Goal: Transaction & Acquisition: Purchase product/service

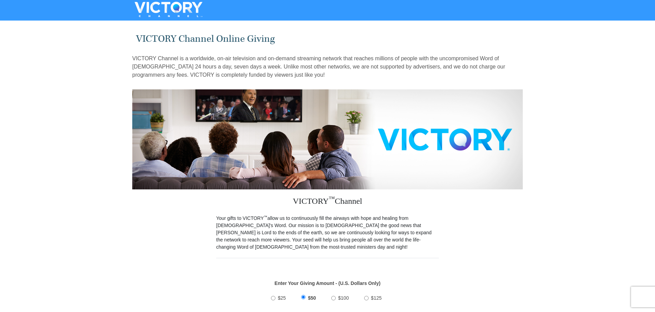
scroll to position [103, 0]
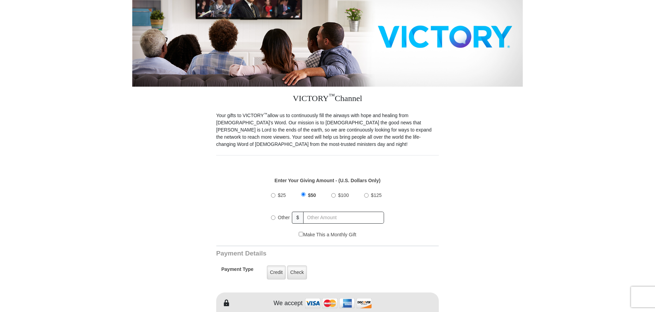
click at [273, 215] on input "Other" at bounding box center [273, 217] width 4 height 4
radio input "true"
click at [328, 212] on input "text" at bounding box center [344, 218] width 80 height 12
type input "35.00"
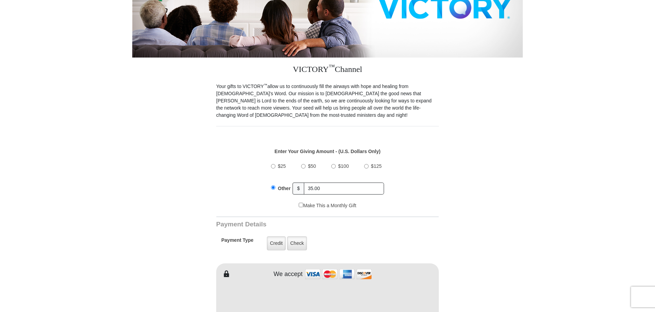
scroll to position [206, 0]
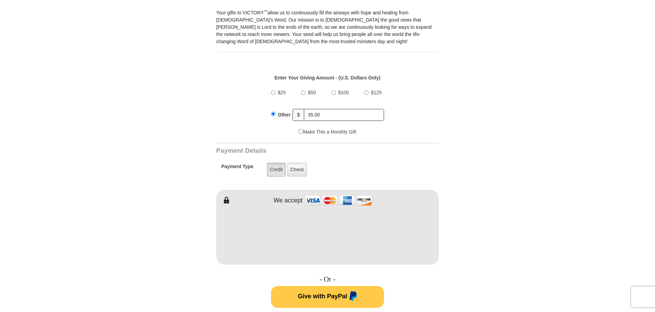
click at [273, 164] on label "Credit" at bounding box center [276, 170] width 19 height 14
click at [0, 0] on input "Credit" at bounding box center [0, 0] width 0 height 0
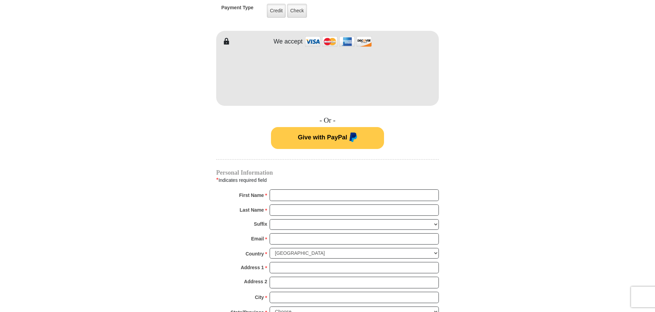
scroll to position [377, 0]
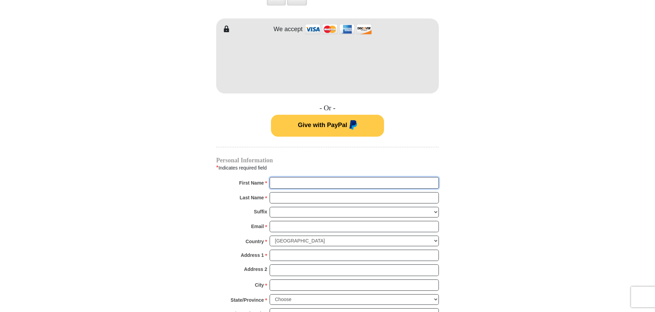
click at [281, 177] on input "First Name *" at bounding box center [354, 183] width 169 height 12
type input "[PERSON_NAME] & [PERSON_NAME]"
type input "[PERSON_NAME]"
click at [317, 177] on input "[PERSON_NAME] & [PERSON_NAME]" at bounding box center [354, 183] width 169 height 12
type input "[PERSON_NAME] & [PERSON_NAME]"
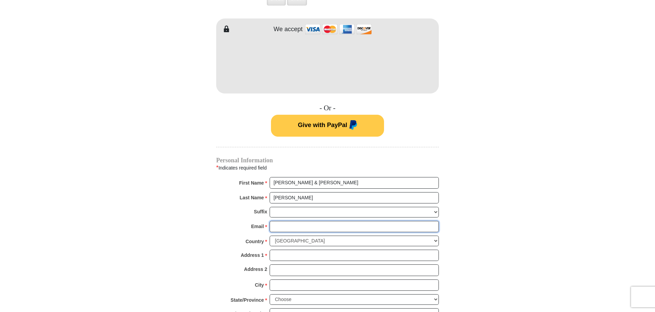
click at [290, 221] on input "Email *" at bounding box center [354, 227] width 169 height 12
type input "[EMAIL_ADDRESS][DOMAIN_NAME]"
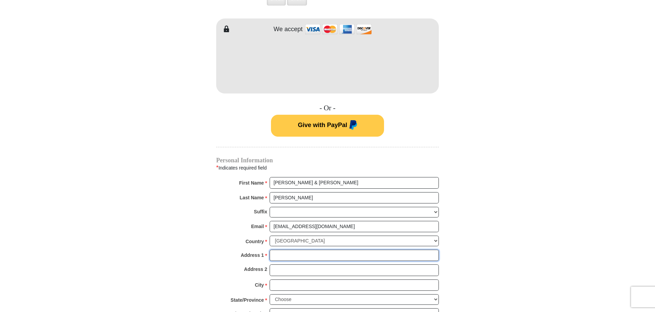
click at [296, 250] on input "Address 1 *" at bounding box center [354, 256] width 169 height 12
type input "1923 Sussex Dr"
type input "Carrollton"
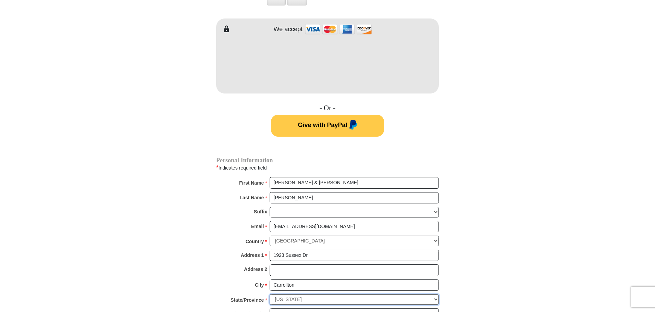
select select "[GEOGRAPHIC_DATA]"
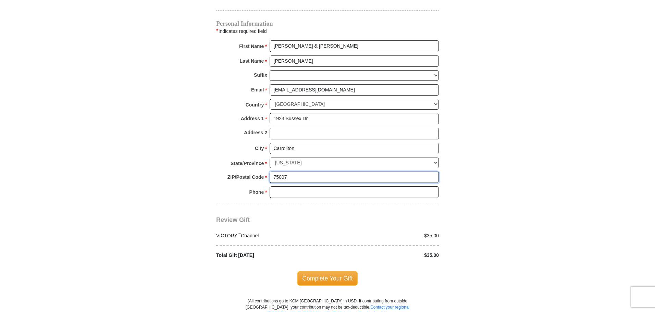
scroll to position [514, 0]
type input "75007"
click at [285, 186] on input "Phone * *" at bounding box center [354, 192] width 169 height 12
type input "2144509438"
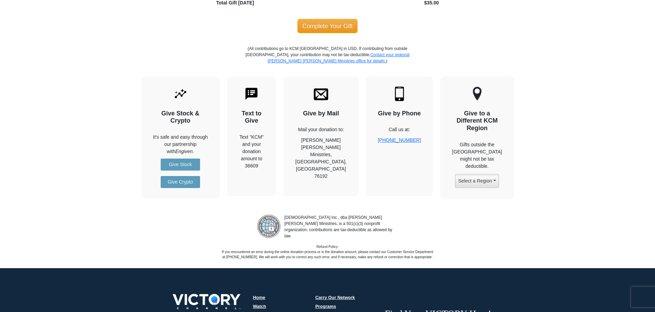
scroll to position [767, 0]
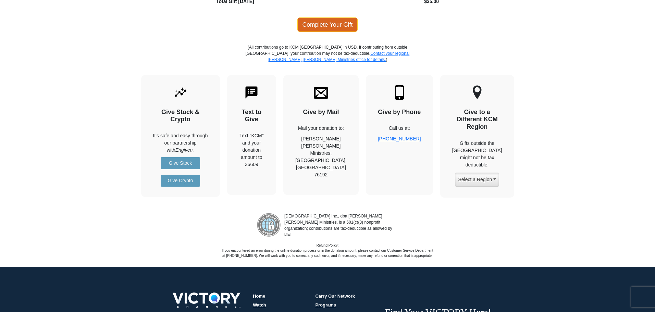
click at [323, 17] on span "Complete Your Gift" at bounding box center [327, 24] width 61 height 14
